Goal: Task Accomplishment & Management: Manage account settings

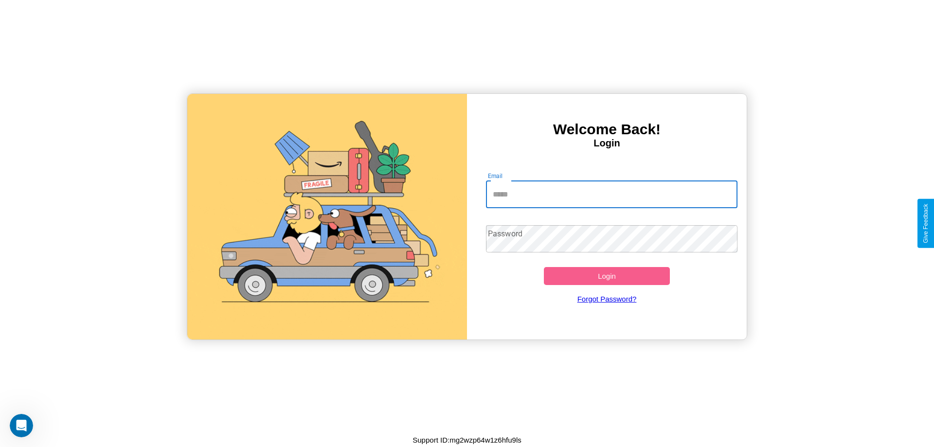
click at [612, 194] on input "Email" at bounding box center [612, 194] width 252 height 27
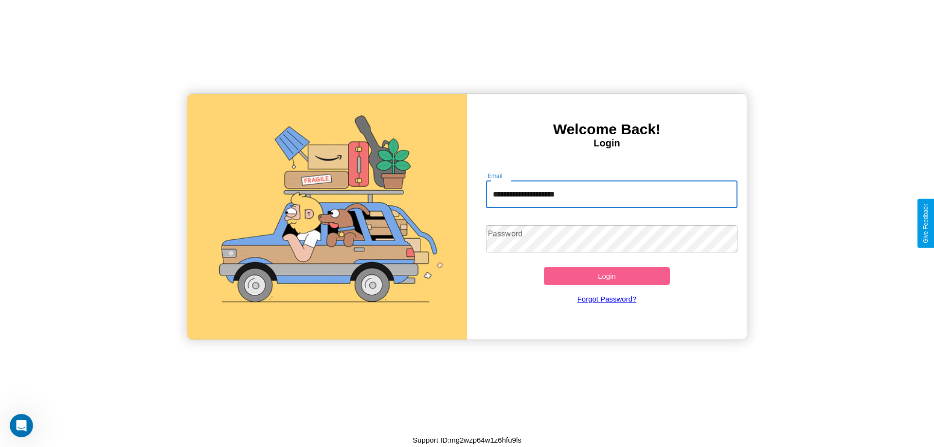
type input "**********"
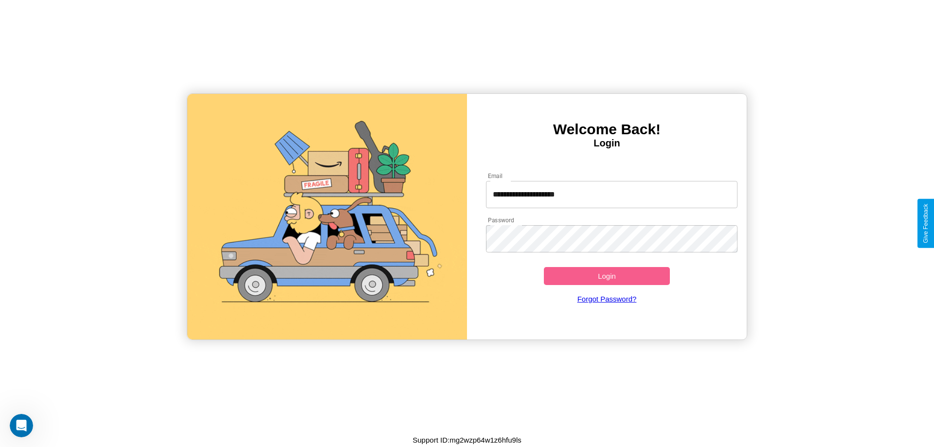
click at [607, 276] on button "Login" at bounding box center [607, 276] width 126 height 18
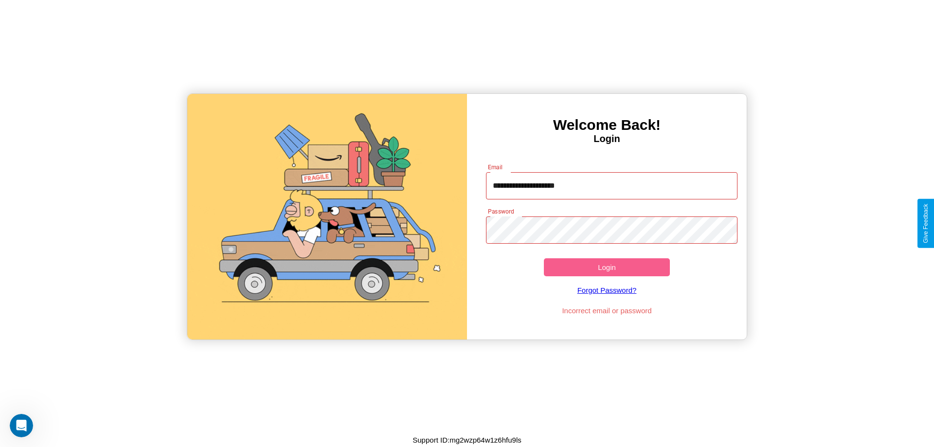
click at [607, 267] on button "Login" at bounding box center [607, 267] width 126 height 18
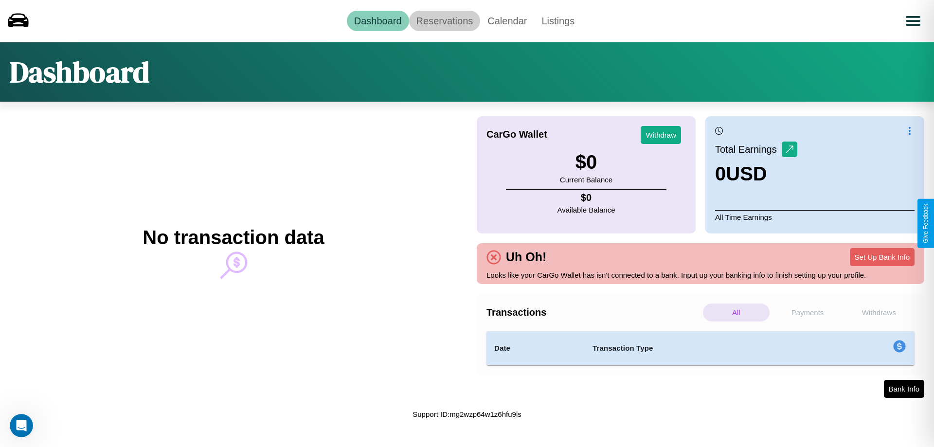
click at [444, 20] on link "Reservations" at bounding box center [445, 21] width 72 height 20
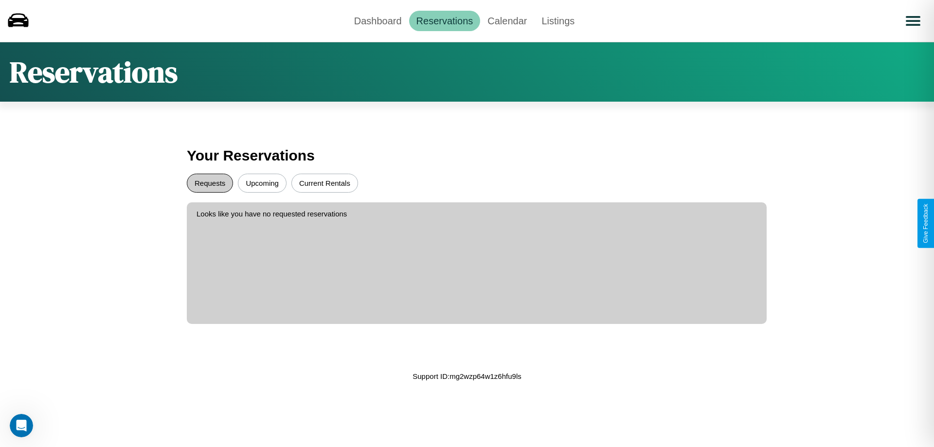
click at [210, 183] on button "Requests" at bounding box center [210, 183] width 46 height 19
click at [325, 183] on button "Current Rentals" at bounding box center [325, 183] width 67 height 19
click at [262, 183] on button "Upcoming" at bounding box center [262, 183] width 49 height 19
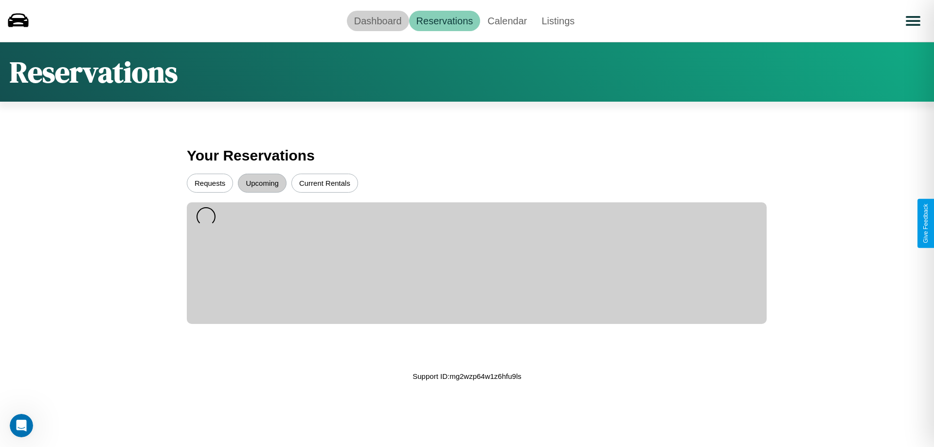
click at [378, 20] on link "Dashboard" at bounding box center [378, 21] width 62 height 20
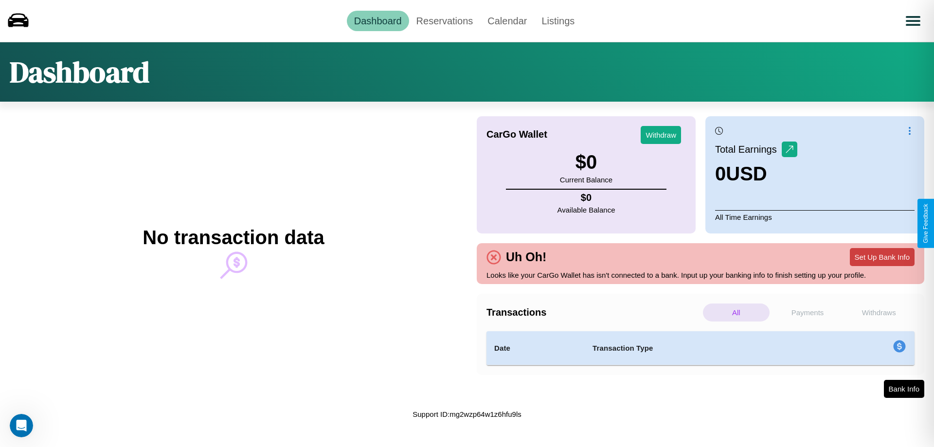
click at [882, 257] on button "Set Up Bank Info" at bounding box center [882, 257] width 65 height 18
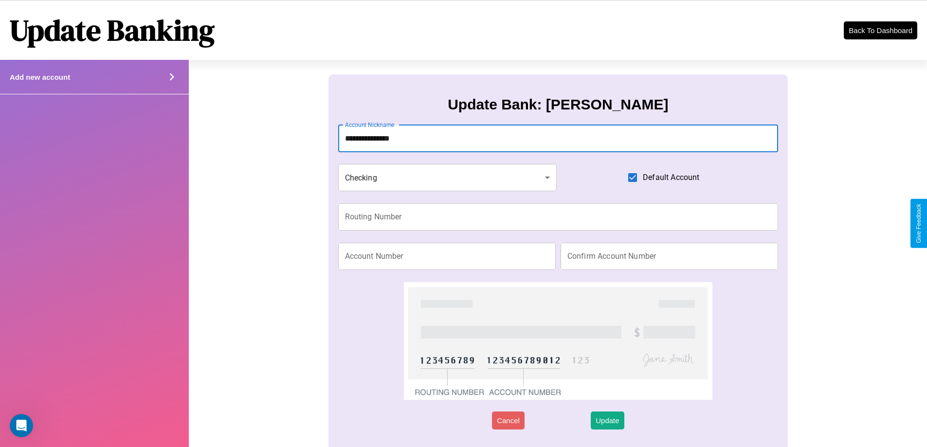
type input "**********"
